Goal: Information Seeking & Learning: Learn about a topic

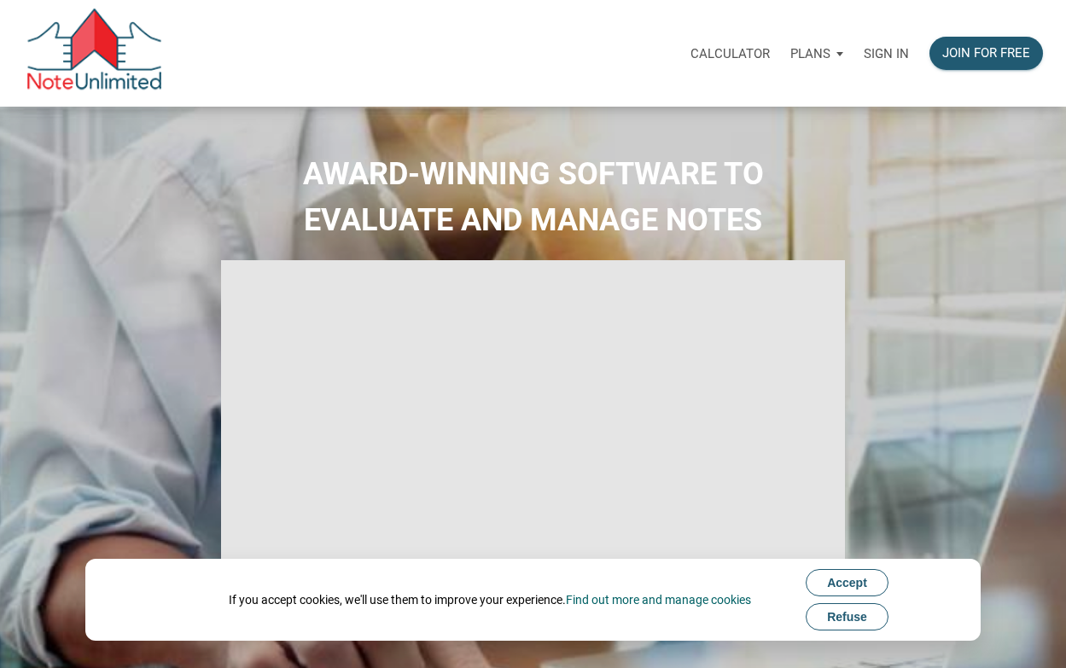
type input "Introduction to new features"
select select
click at [888, 52] on p "Sign in" at bounding box center [886, 53] width 45 height 15
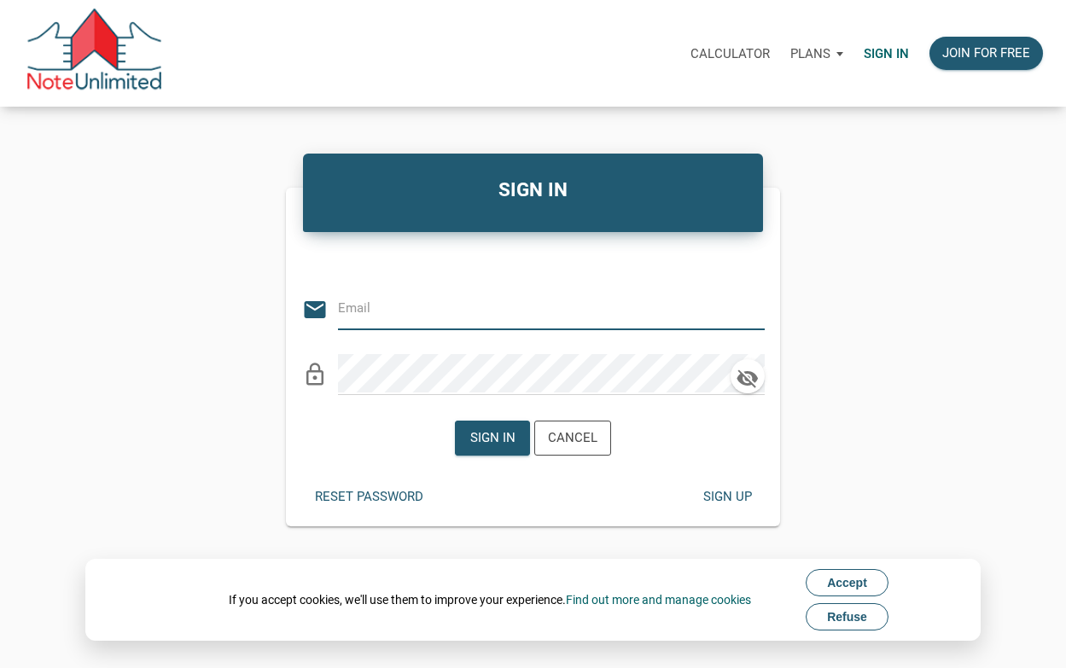
type input "[EMAIL_ADDRESS][DOMAIN_NAME]"
click at [850, 582] on span "Accept" at bounding box center [847, 583] width 40 height 14
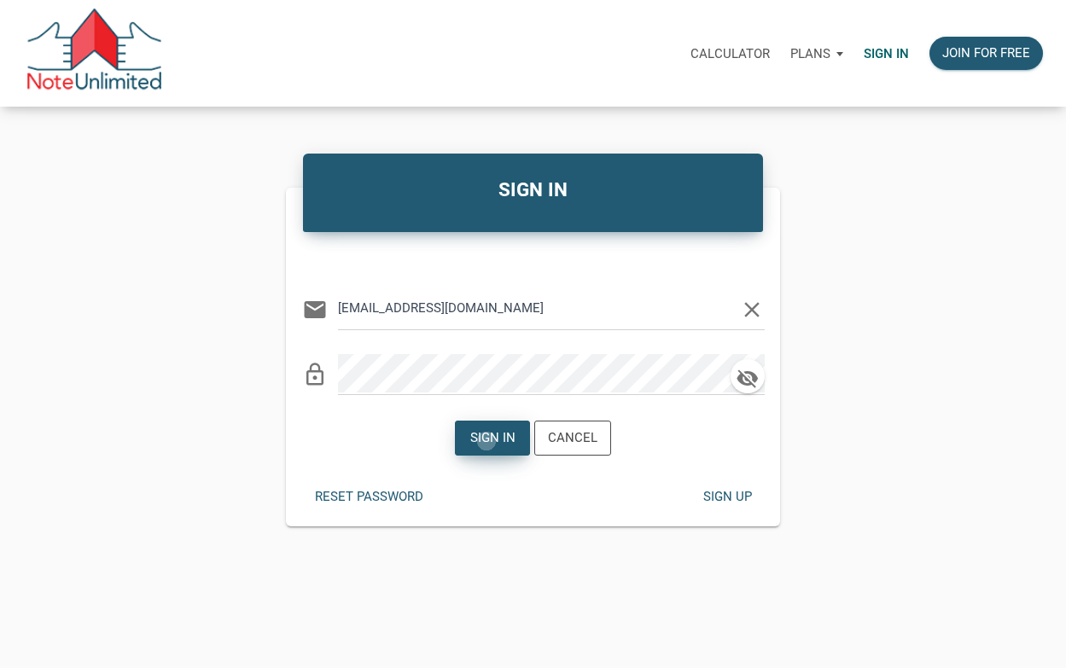
click at [487, 441] on div "Sign in" at bounding box center [492, 438] width 45 height 20
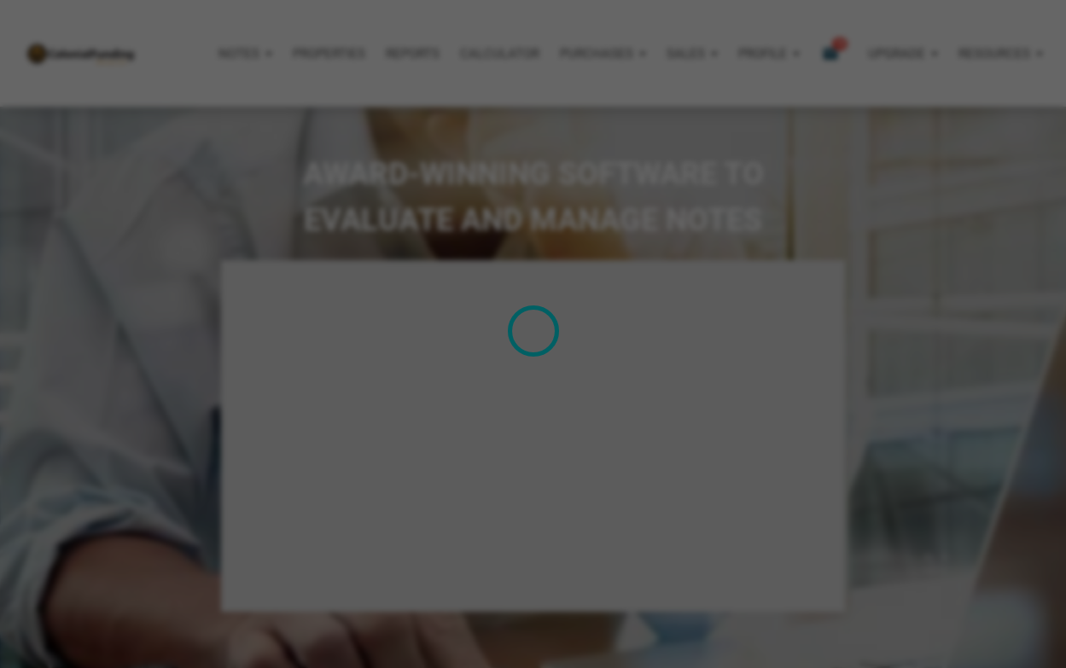
type input "Introduction to new features"
select select
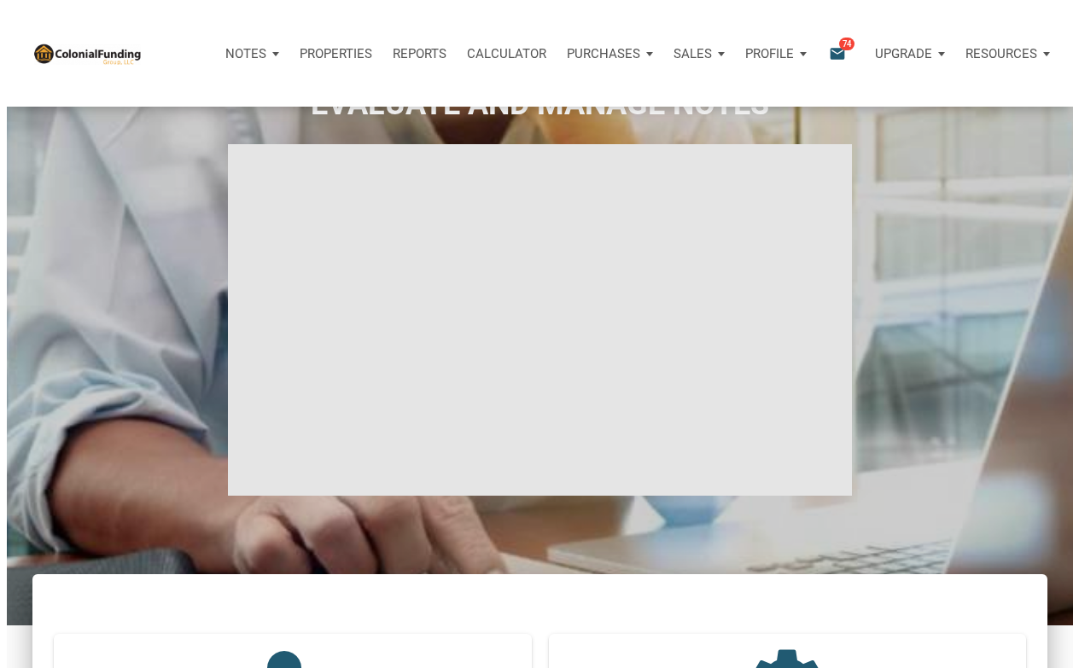
scroll to position [85, 0]
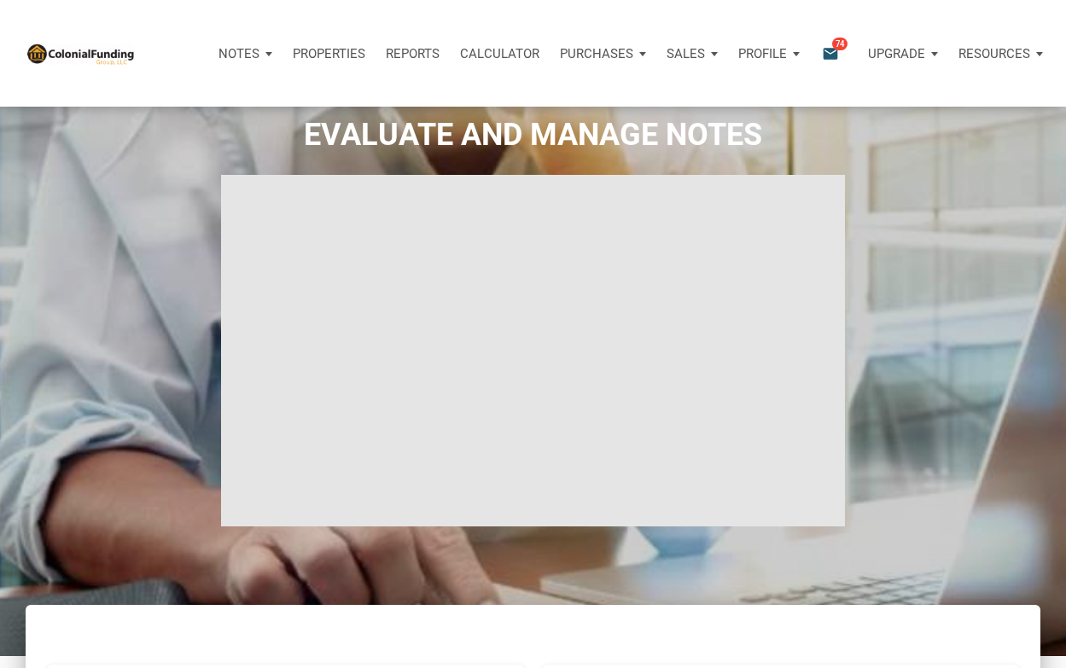
click at [836, 47] on span "74" at bounding box center [839, 44] width 15 height 14
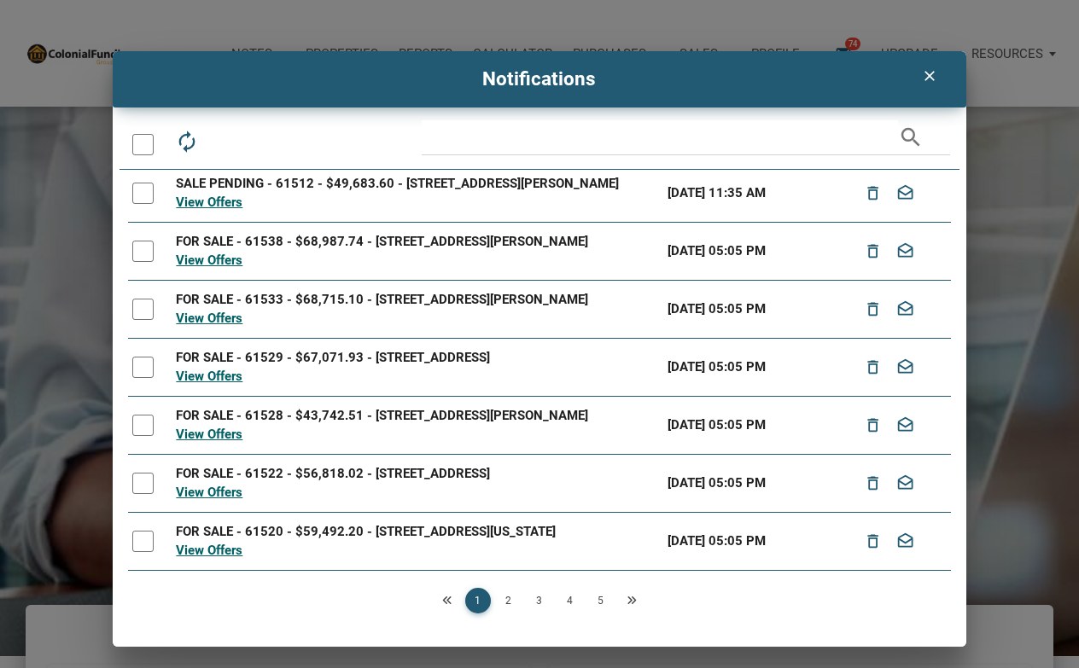
scroll to position [233, 0]
click at [509, 596] on link "2" at bounding box center [509, 601] width 26 height 26
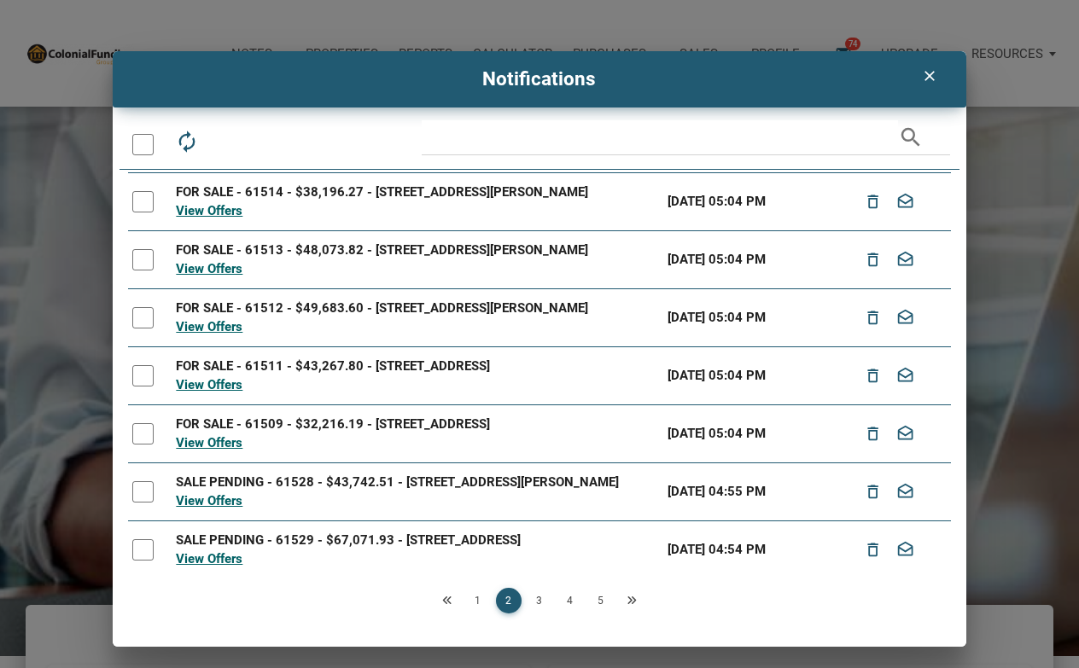
scroll to position [215, 0]
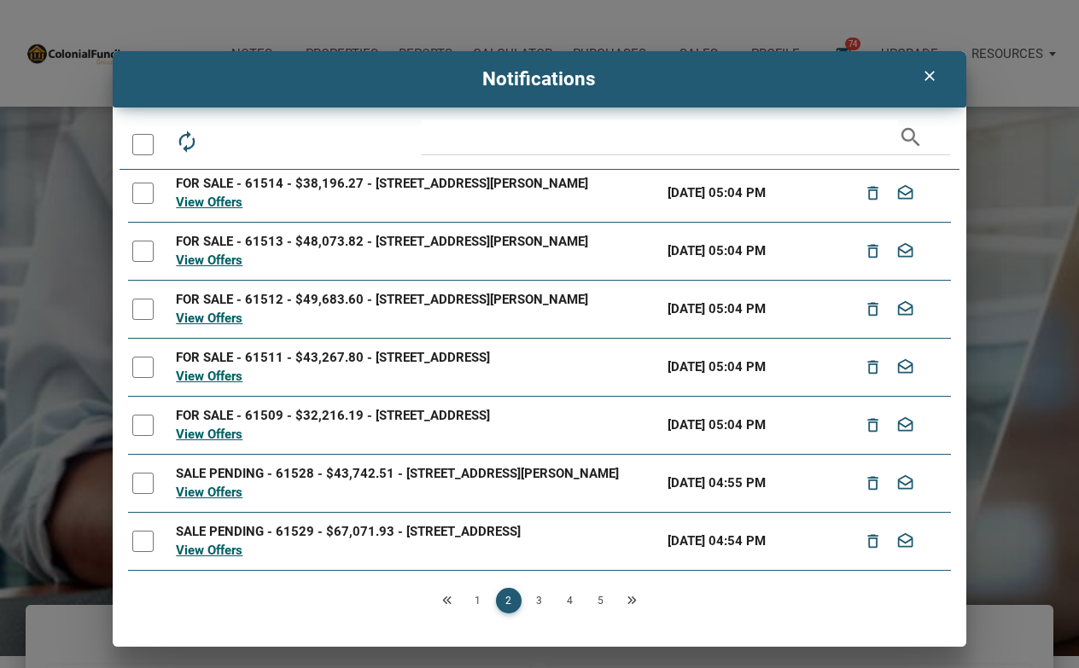
click at [539, 600] on link "3" at bounding box center [540, 601] width 26 height 26
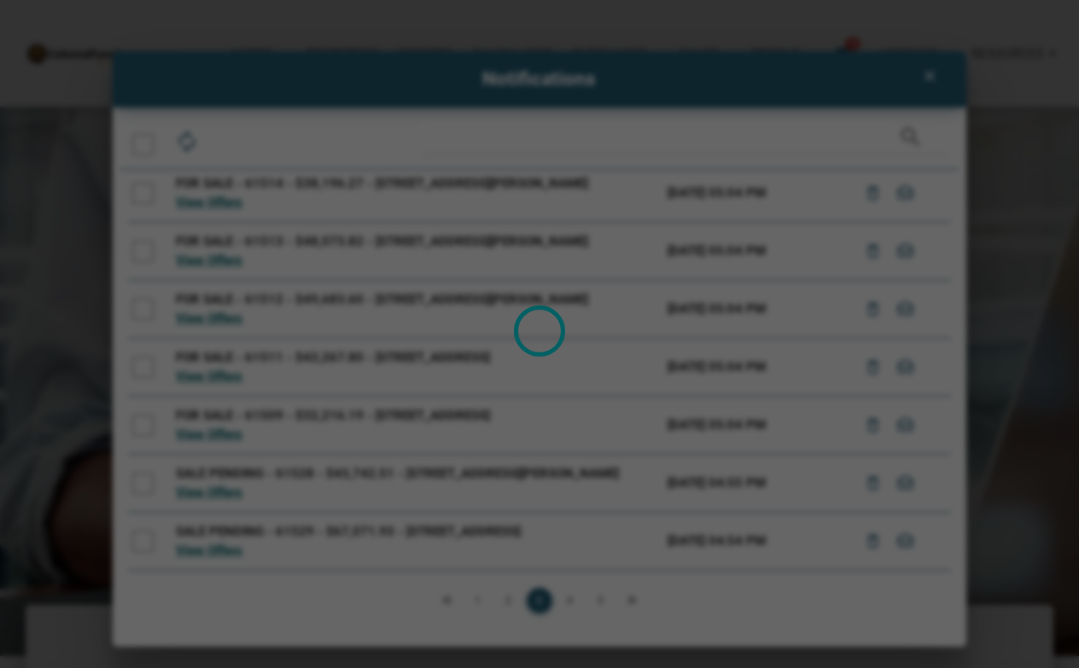
scroll to position [0, 0]
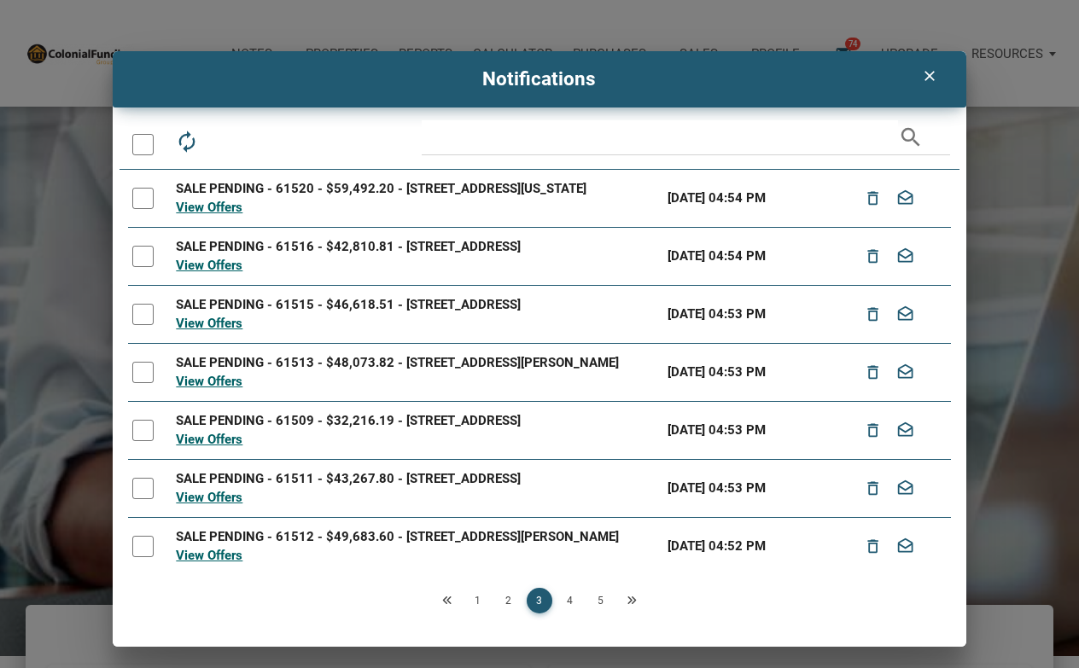
click at [447, 602] on icon "Previous" at bounding box center [447, 601] width 10 height 10
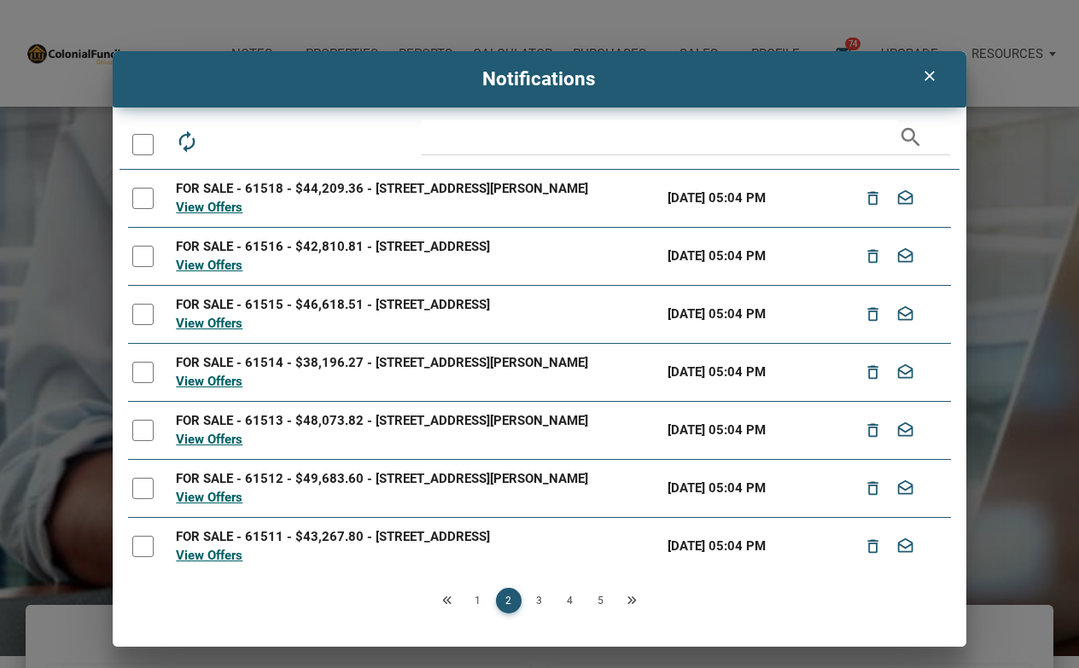
click at [447, 602] on icon "Previous" at bounding box center [447, 601] width 10 height 10
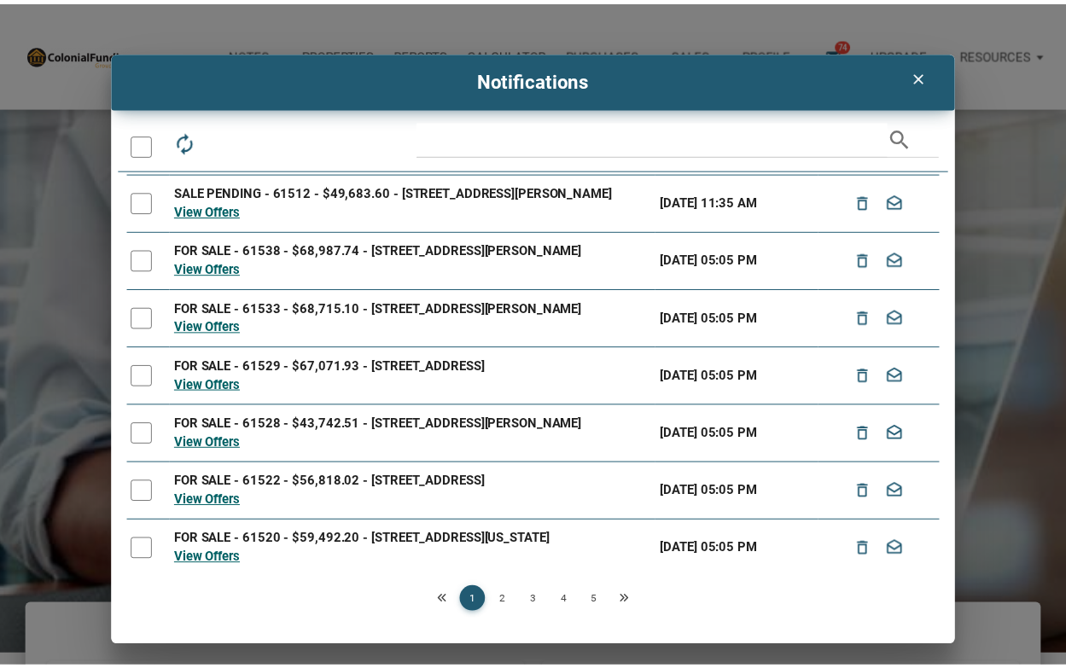
scroll to position [233, 0]
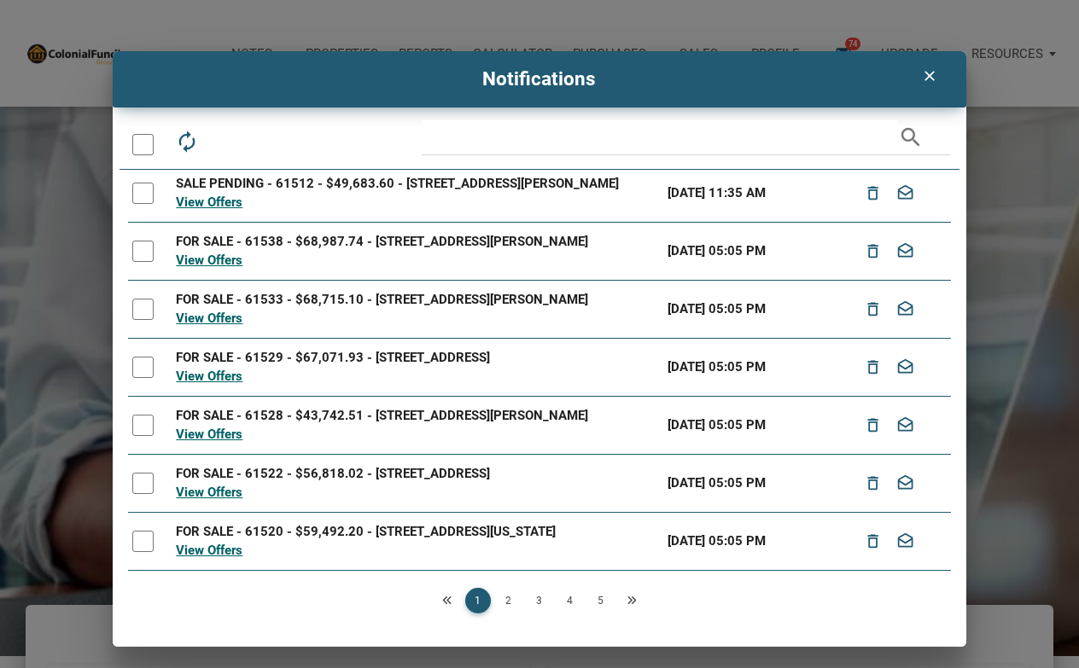
click at [200, 251] on div "View Offers" at bounding box center [417, 261] width 483 height 20
click at [208, 253] on link "View Offers" at bounding box center [209, 260] width 67 height 15
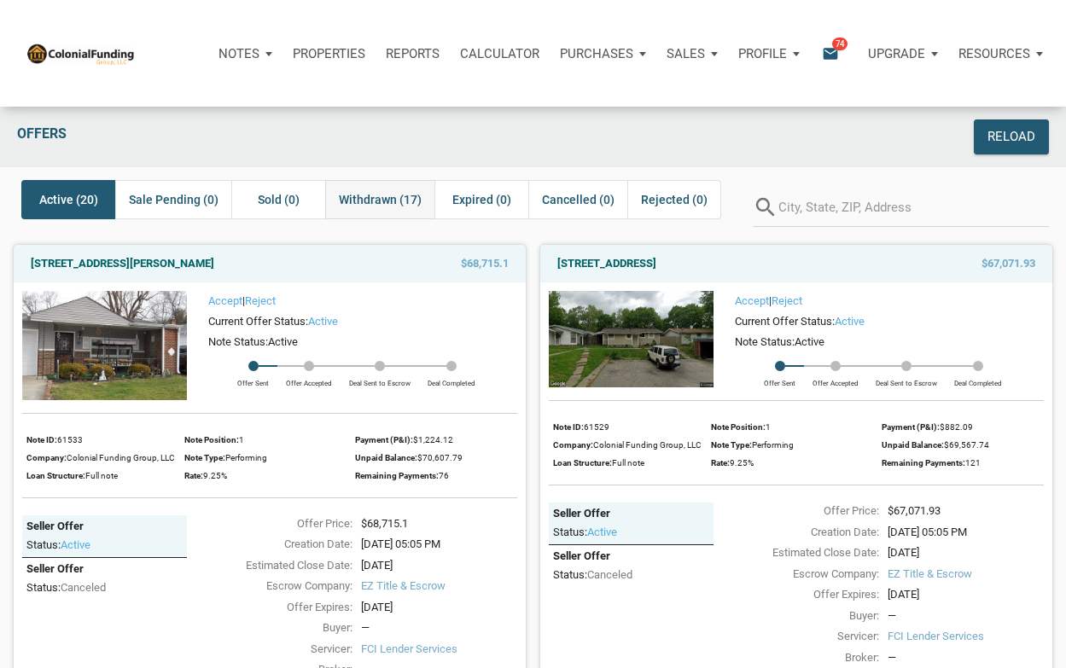
click at [389, 202] on span "Withdrawn (17)" at bounding box center [380, 199] width 83 height 20
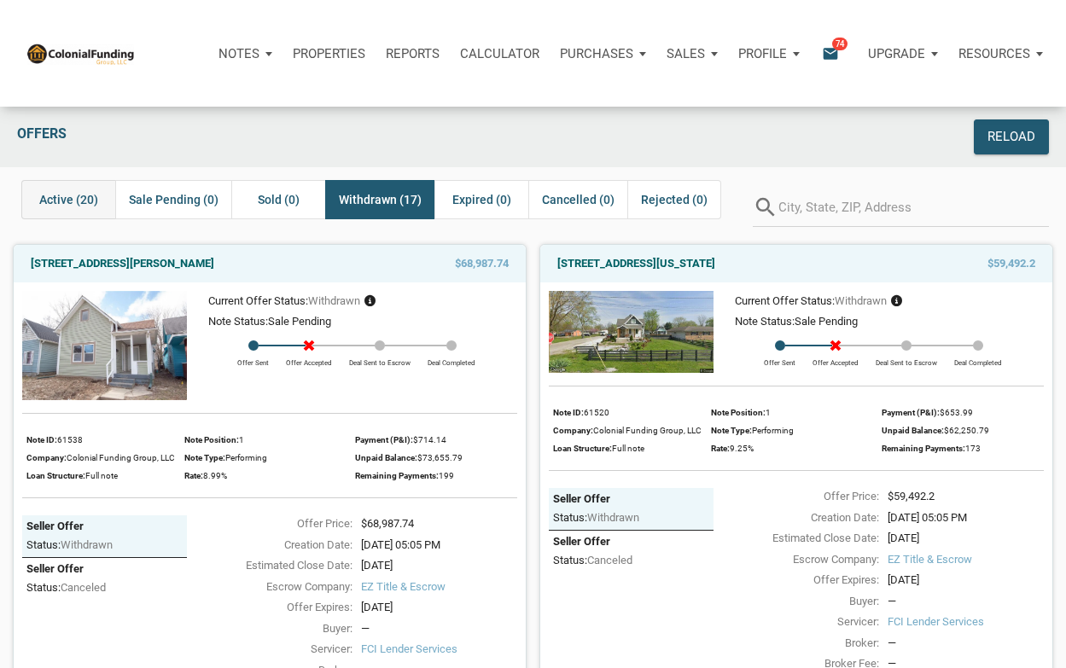
click at [63, 202] on span "Active (20)" at bounding box center [68, 199] width 59 height 20
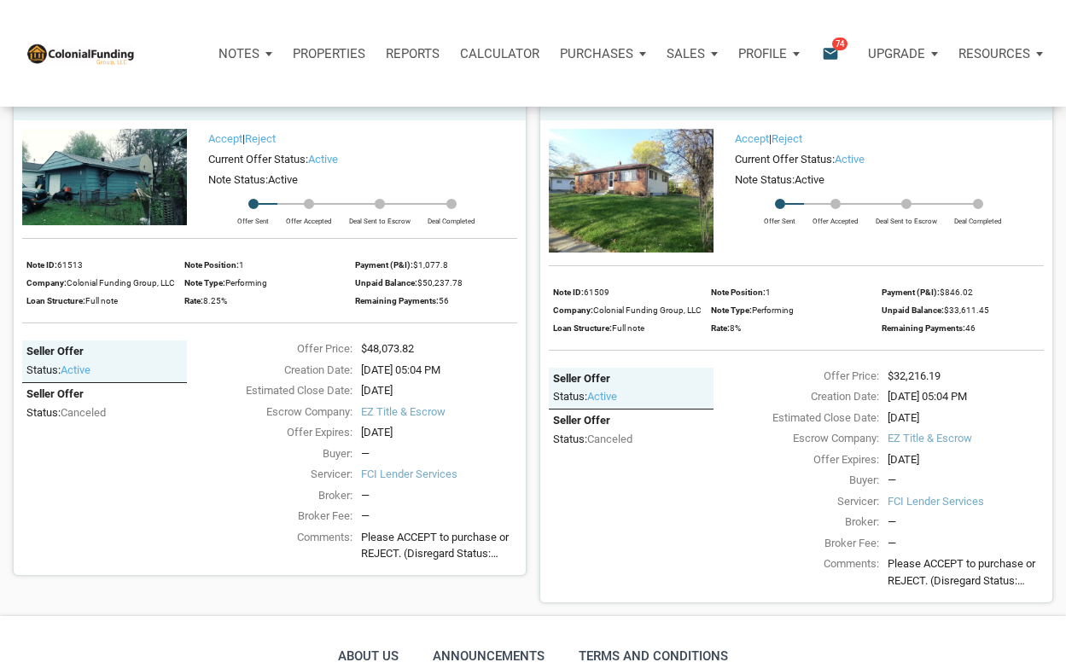
scroll to position [4868, 0]
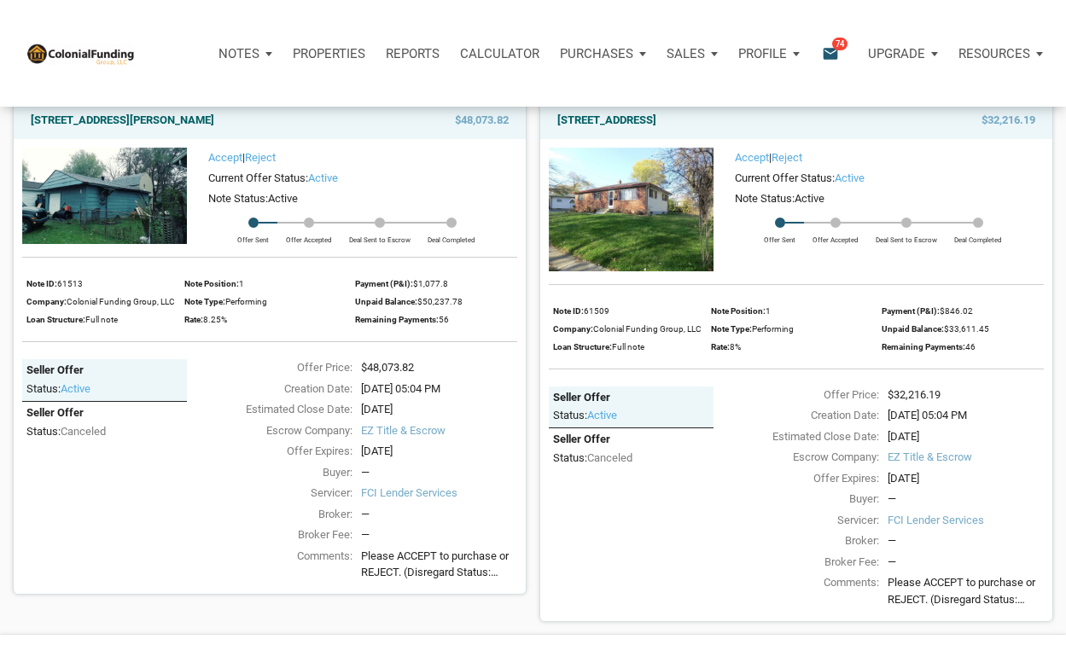
click at [600, 248] on img at bounding box center [631, 210] width 165 height 124
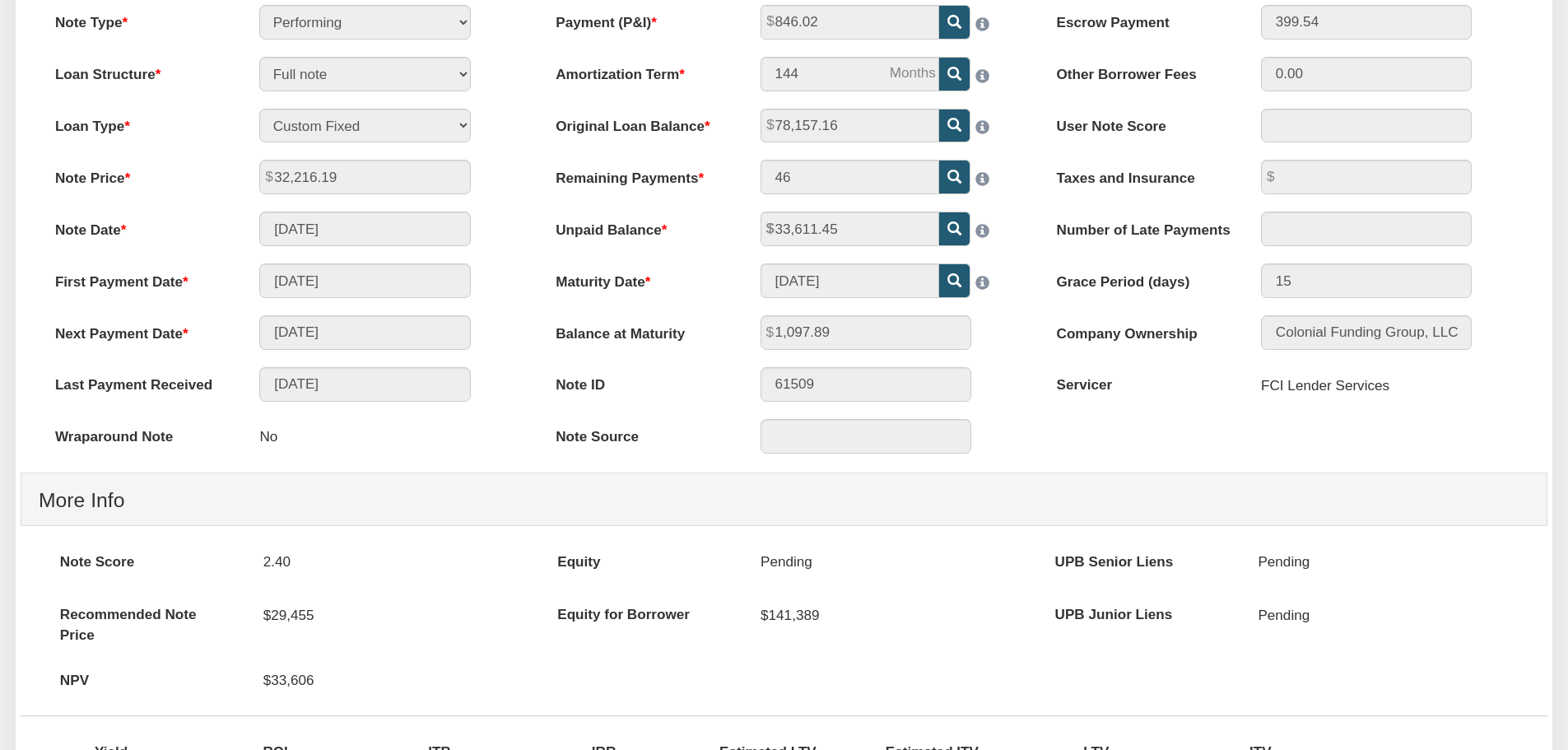
scroll to position [87, 0]
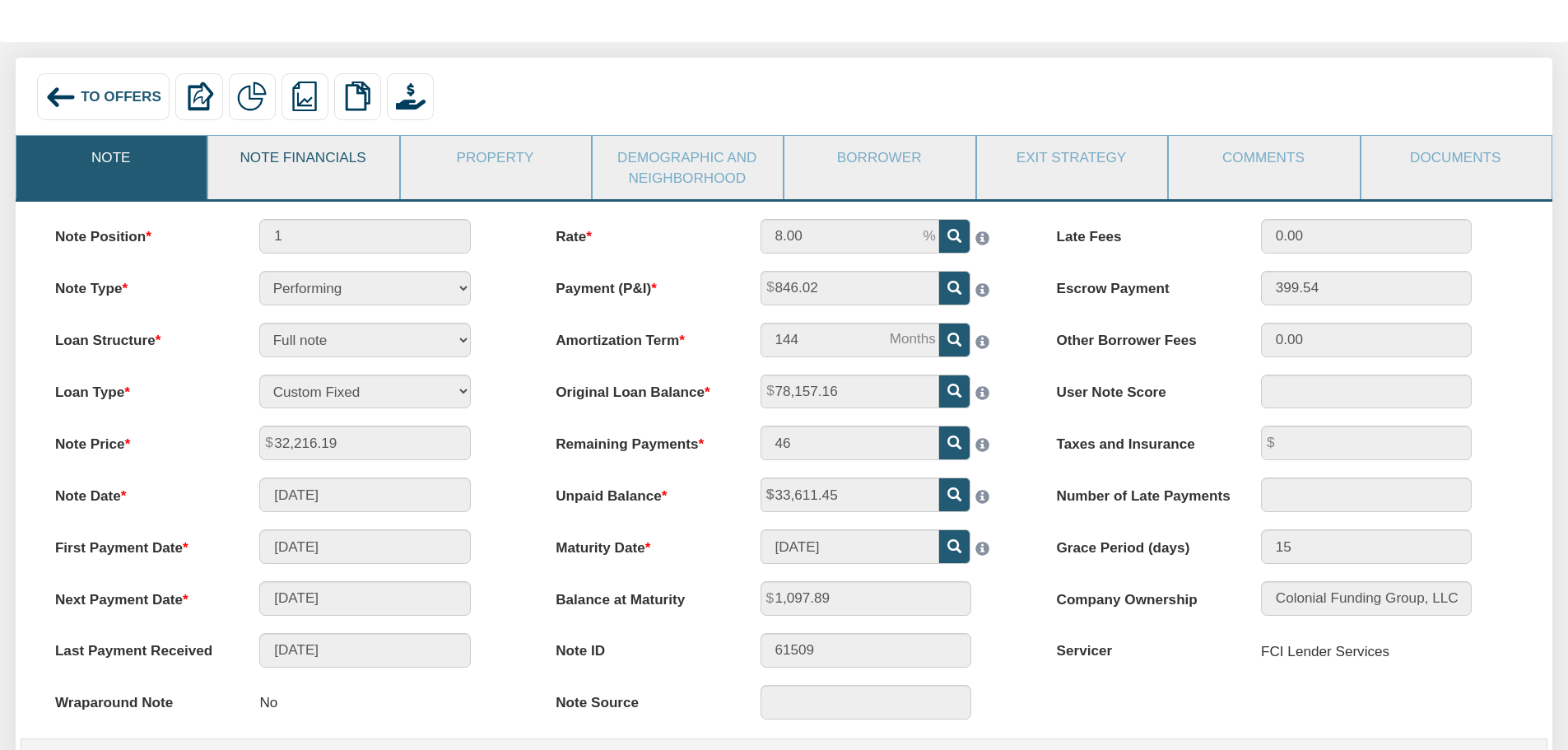
click at [320, 167] on link "Note Financials" at bounding box center [302, 157] width 188 height 42
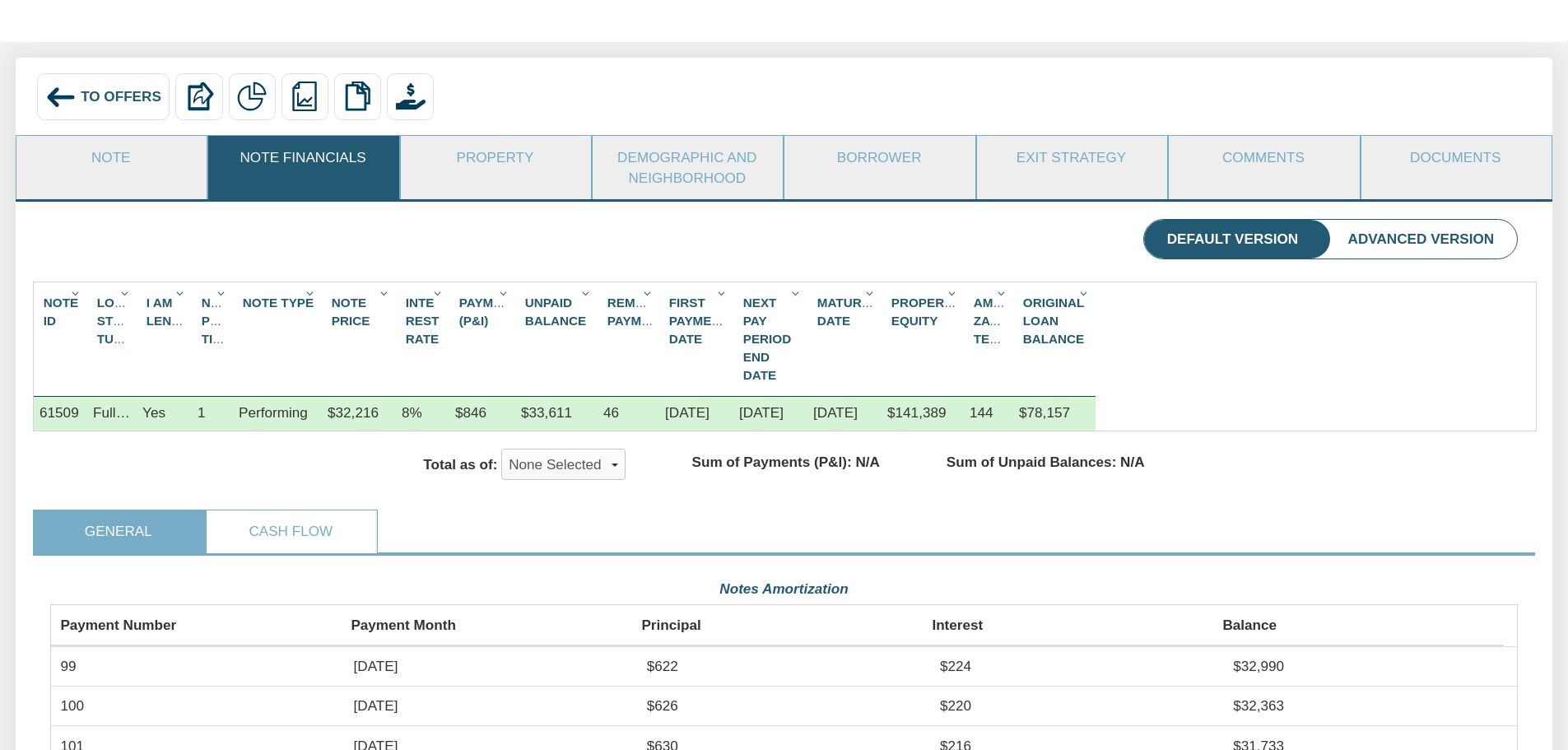
scroll to position [367, 1468]
